Goal: Navigation & Orientation: Find specific page/section

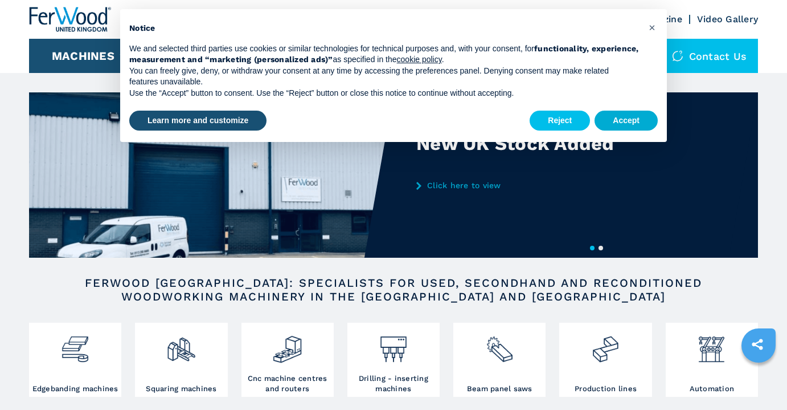
click at [630, 128] on button "Accept" at bounding box center [626, 121] width 63 height 21
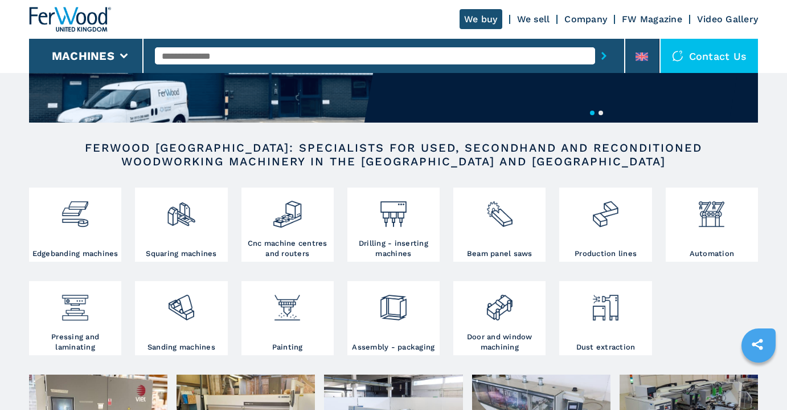
scroll to position [136, 0]
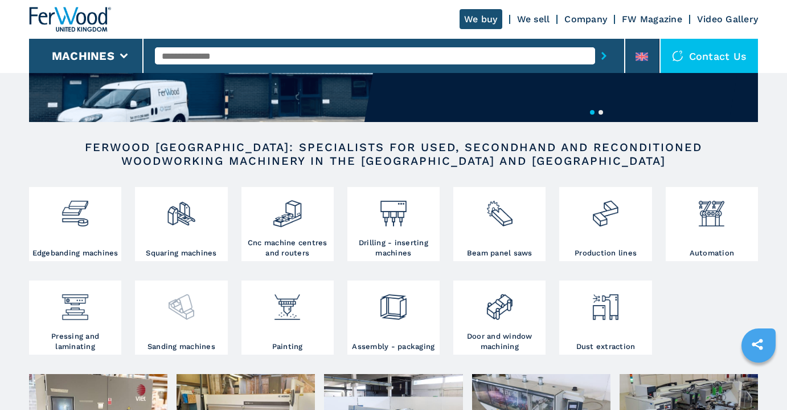
click at [186, 311] on img at bounding box center [181, 302] width 30 height 39
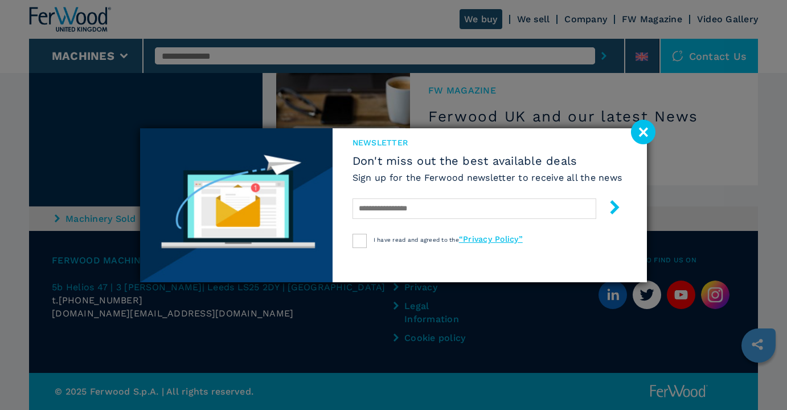
scroll to position [2791, 0]
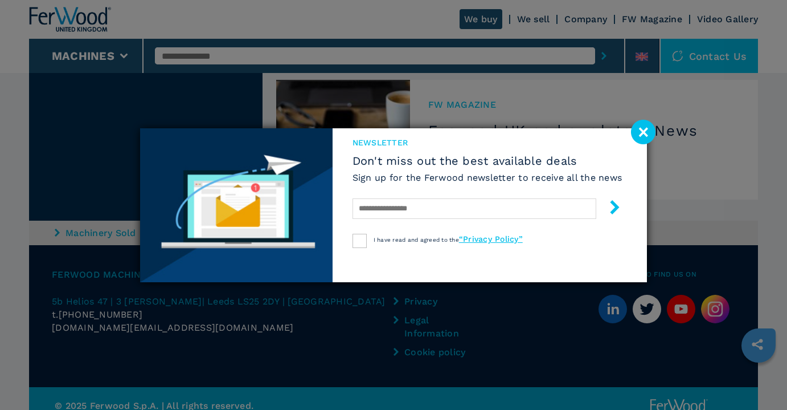
click at [635, 134] on image at bounding box center [643, 132] width 25 height 25
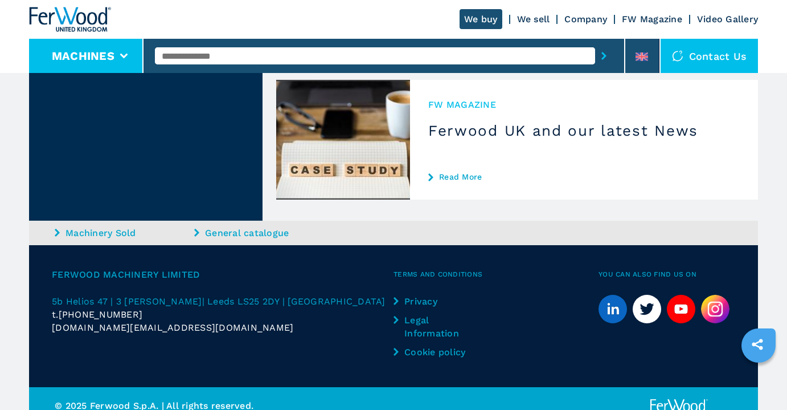
click at [119, 62] on li "Machines" at bounding box center [86, 56] width 115 height 34
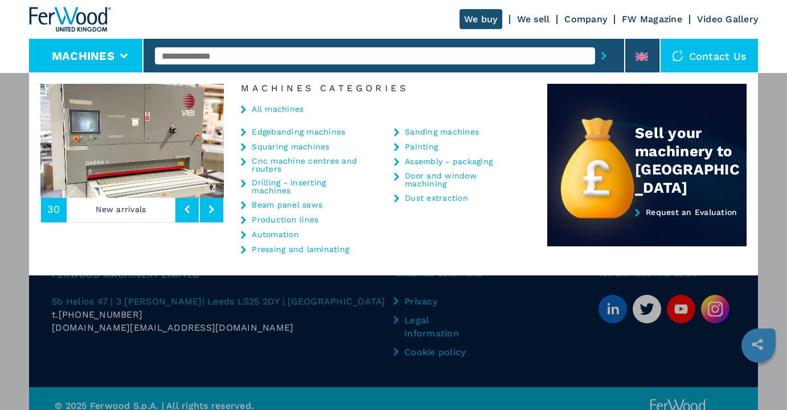
click at [314, 251] on link "Pressing and laminating" at bounding box center [300, 249] width 97 height 8
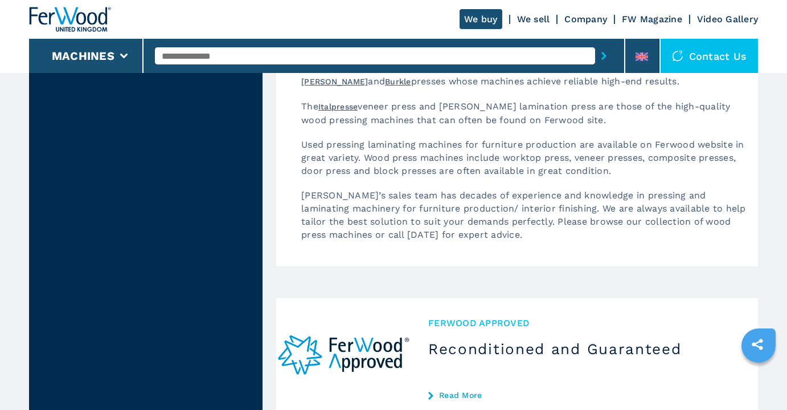
select select "**********"
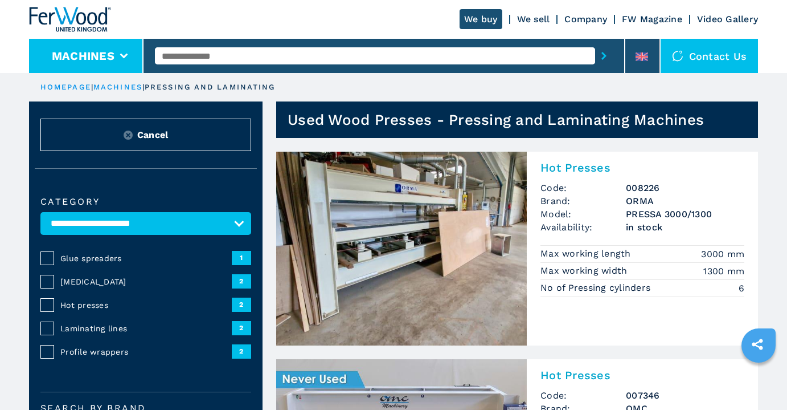
click at [120, 51] on li "Machines" at bounding box center [86, 56] width 115 height 34
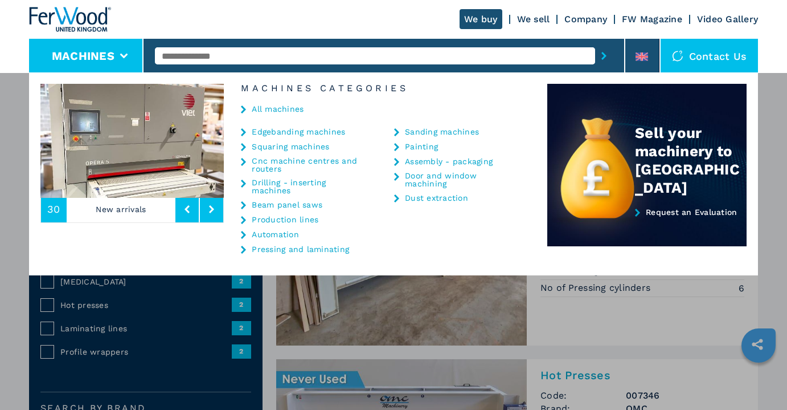
click at [84, 15] on img at bounding box center [70, 19] width 82 height 25
